Goal: Find specific page/section: Find specific page/section

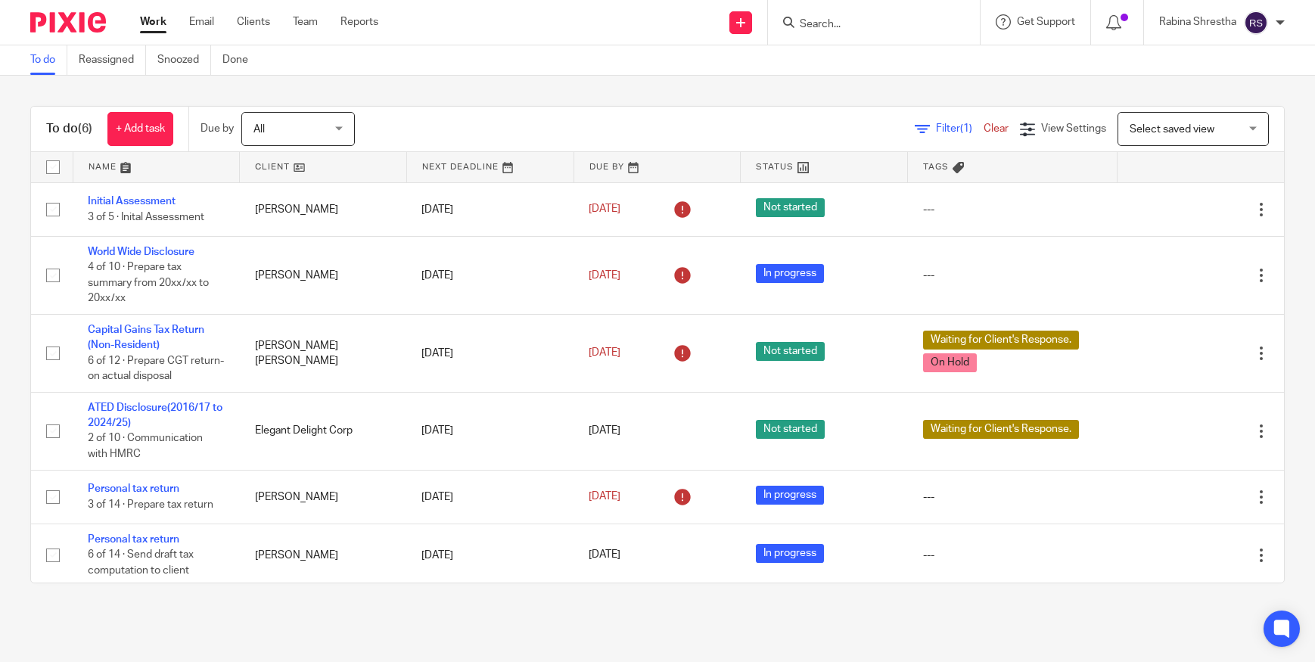
click at [810, 31] on form at bounding box center [878, 22] width 161 height 19
click at [810, 15] on form at bounding box center [878, 22] width 161 height 19
click at [810, 19] on input "Search" at bounding box center [866, 25] width 136 height 14
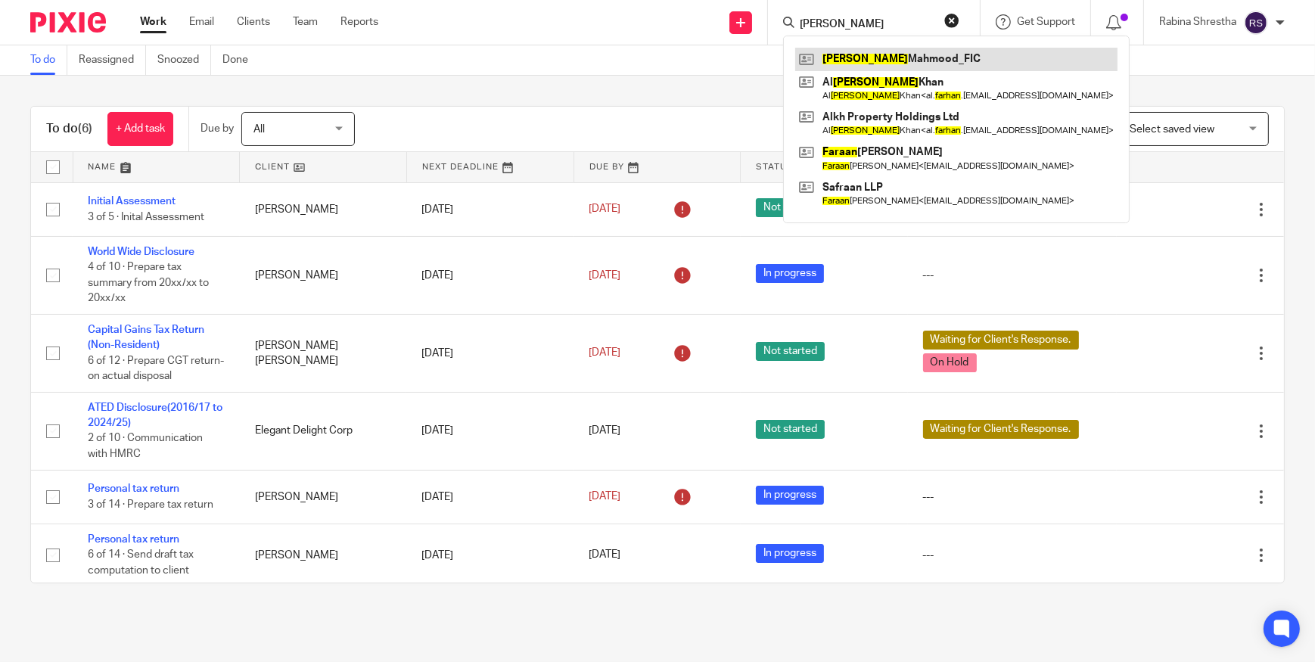
type input "Farhan"
click at [860, 62] on link at bounding box center [956, 59] width 322 height 23
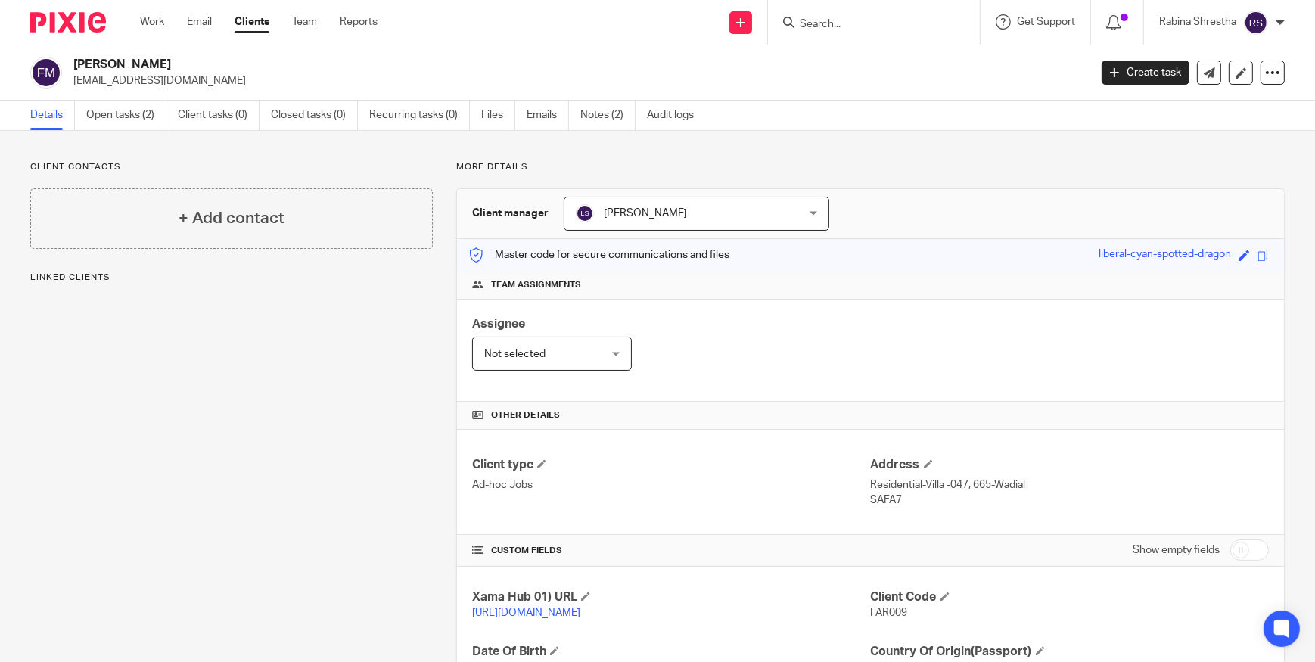
scroll to position [137, 0]
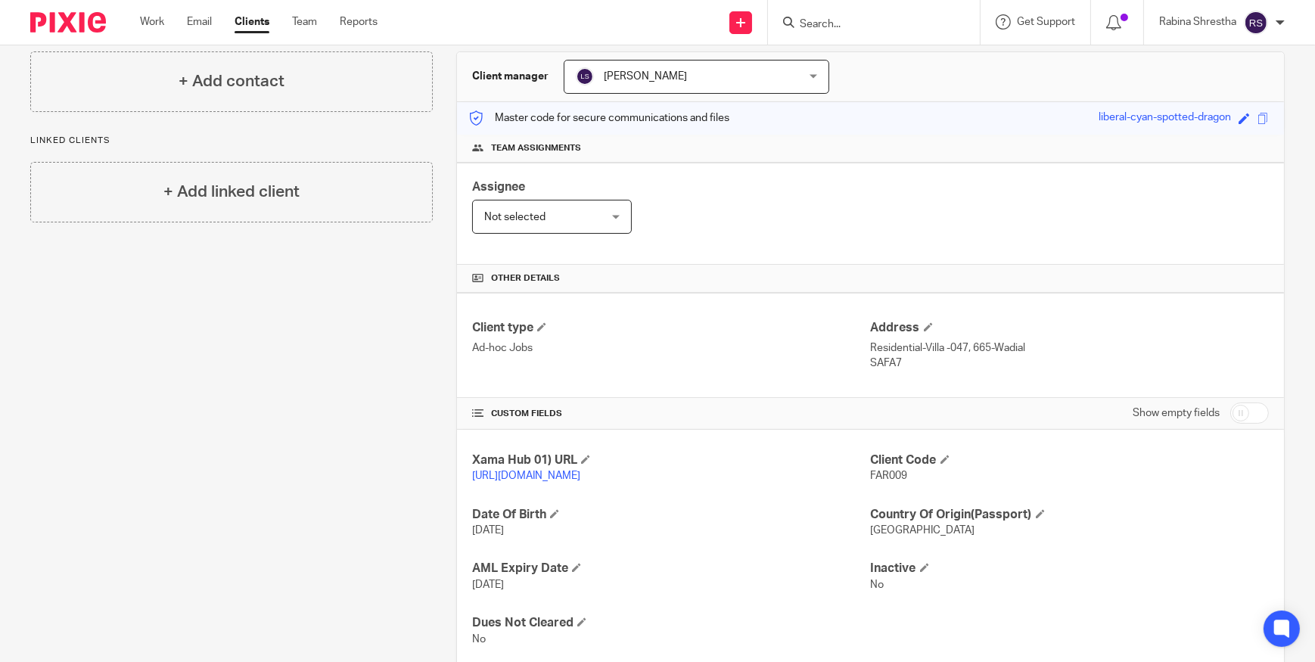
click at [839, 22] on input "Search" at bounding box center [866, 25] width 136 height 14
click at [148, 15] on link "Work" at bounding box center [152, 21] width 24 height 15
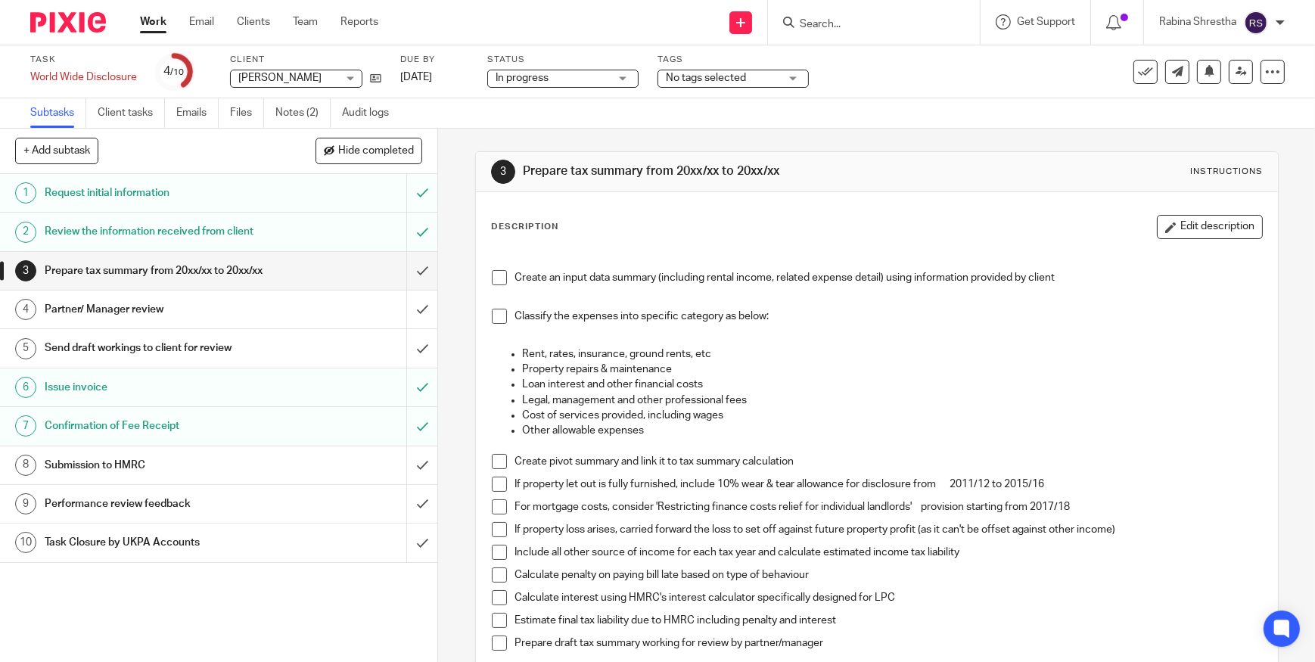
click at [303, 437] on div "Confirmation of Fee Receipt" at bounding box center [218, 426] width 347 height 23
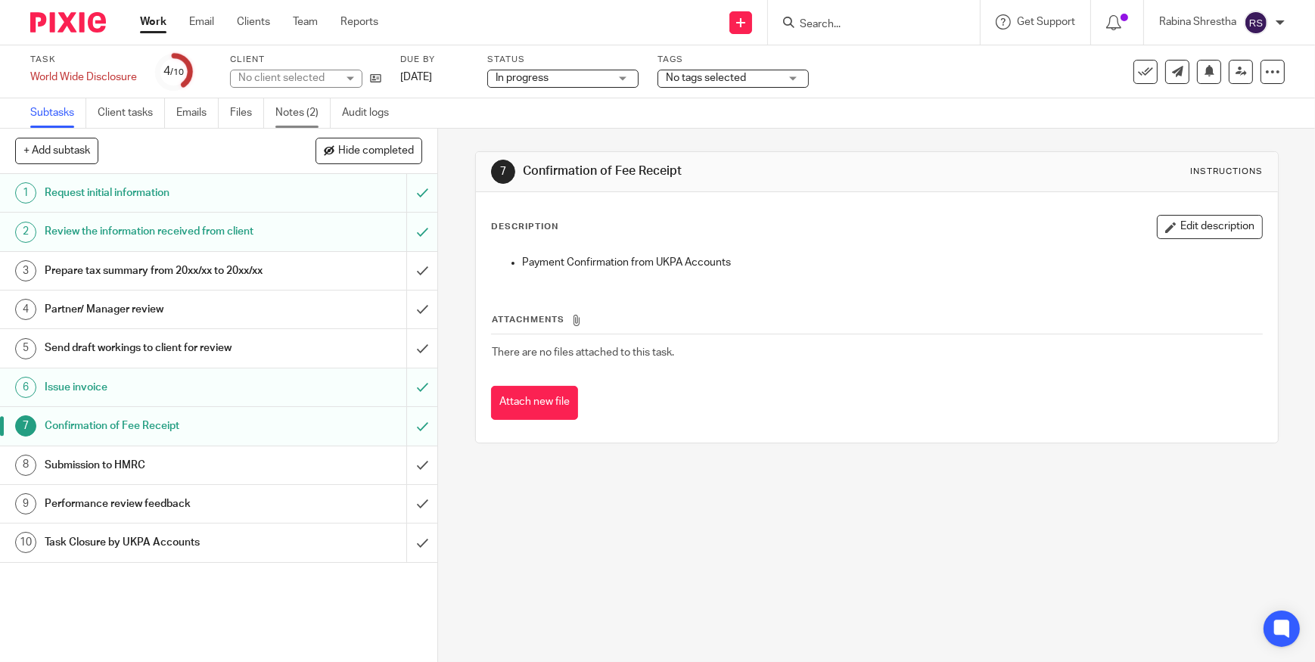
click at [297, 115] on link "Notes (2)" at bounding box center [302, 113] width 55 height 30
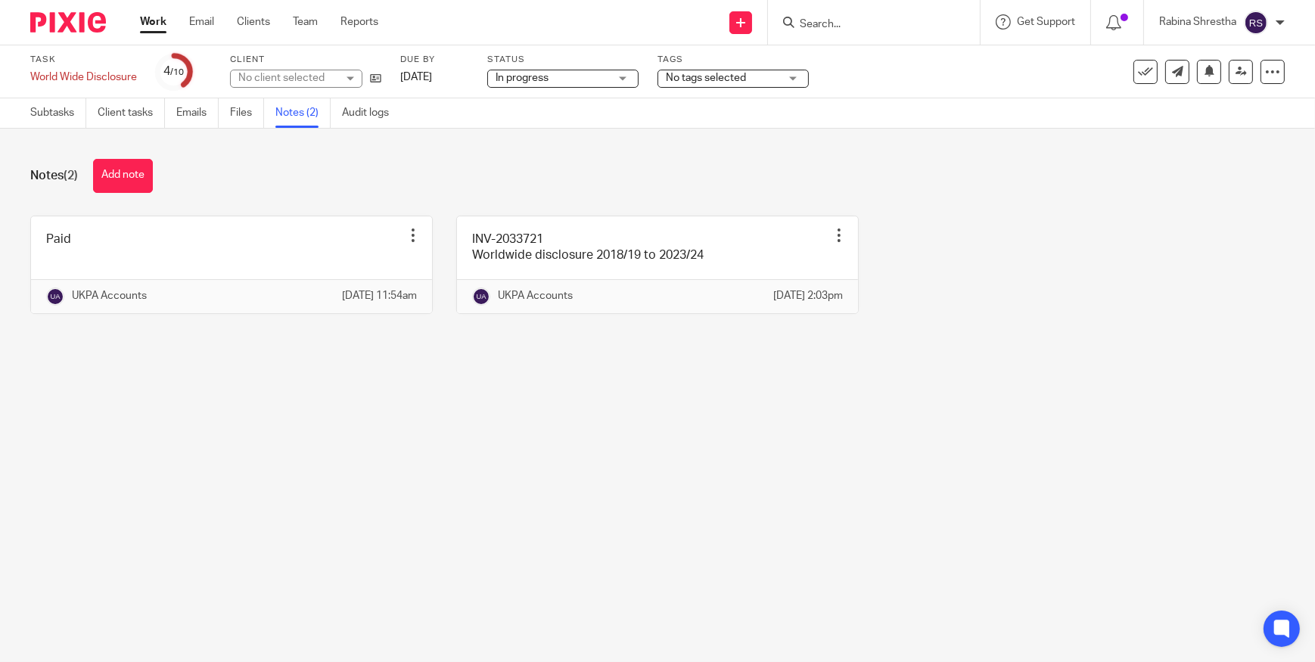
click at [374, 415] on main "Task World Wide Disclosure Save World Wide Disclosure 4 /10 Client No client se…" at bounding box center [657, 331] width 1315 height 662
